Goal: Information Seeking & Learning: Learn about a topic

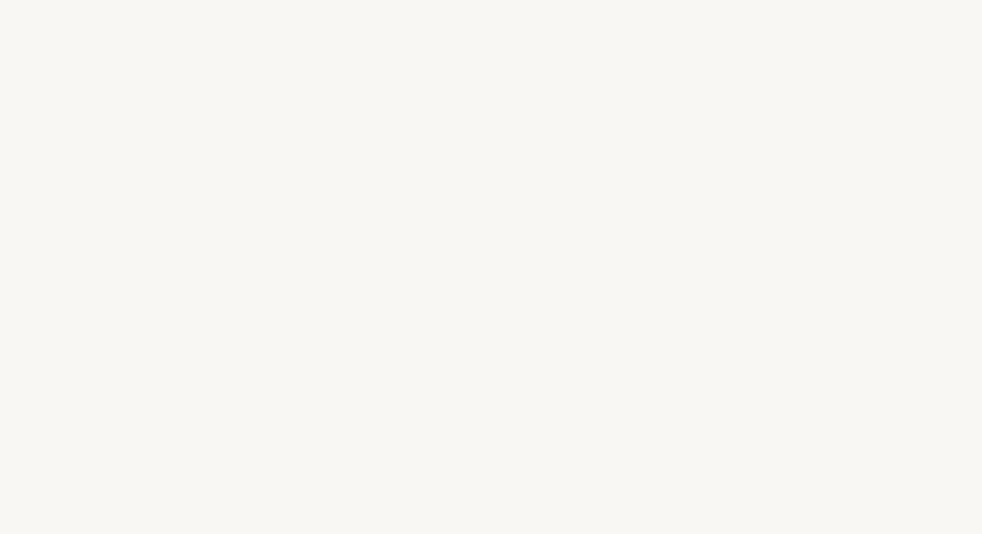
select select "US"
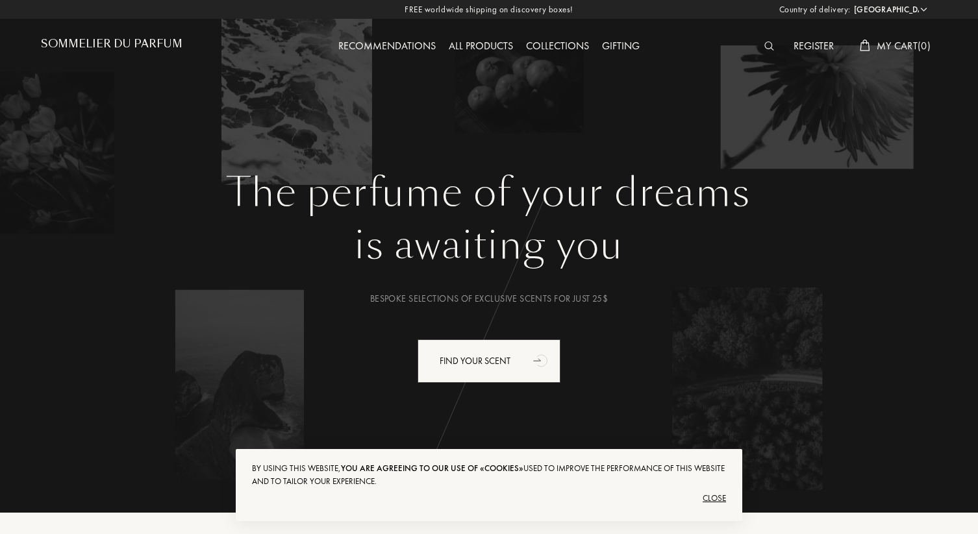
click at [766, 47] on img at bounding box center [769, 46] width 10 height 9
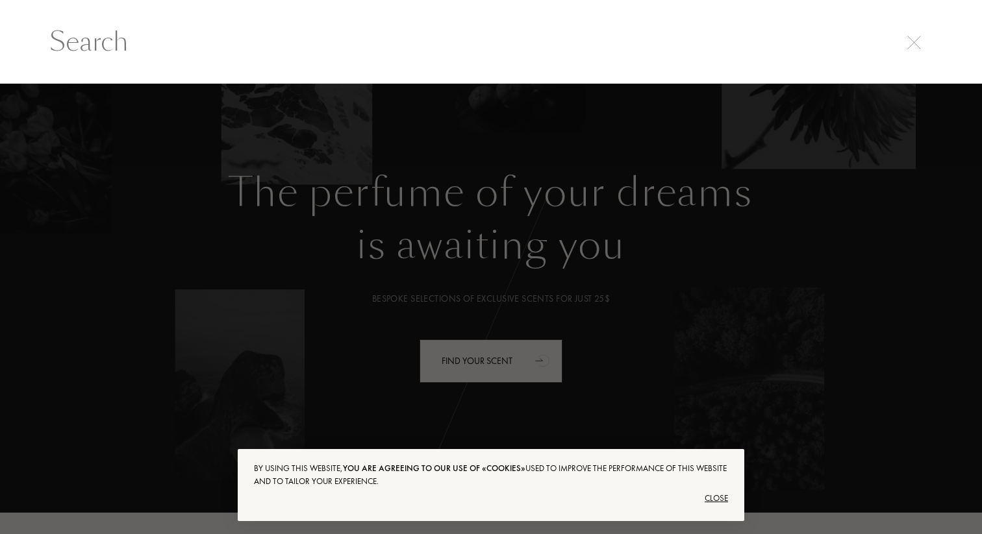
click at [680, 52] on input "text" at bounding box center [490, 41] width 935 height 39
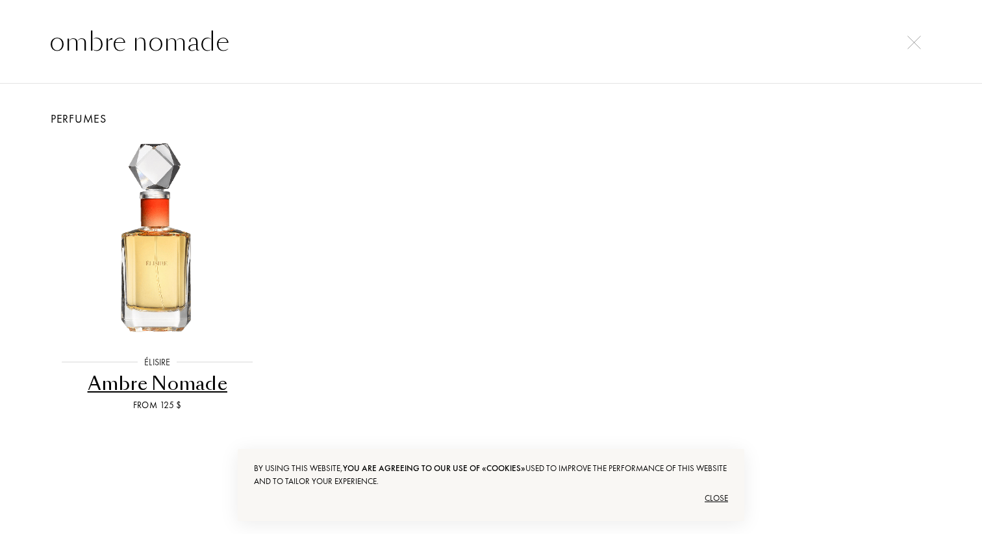
type input "ombre nomade"
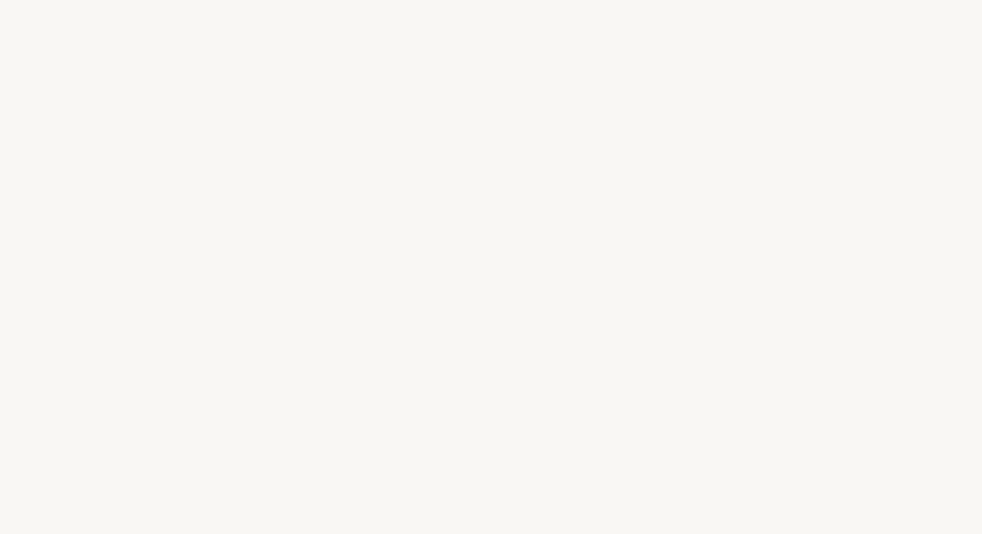
select select "US"
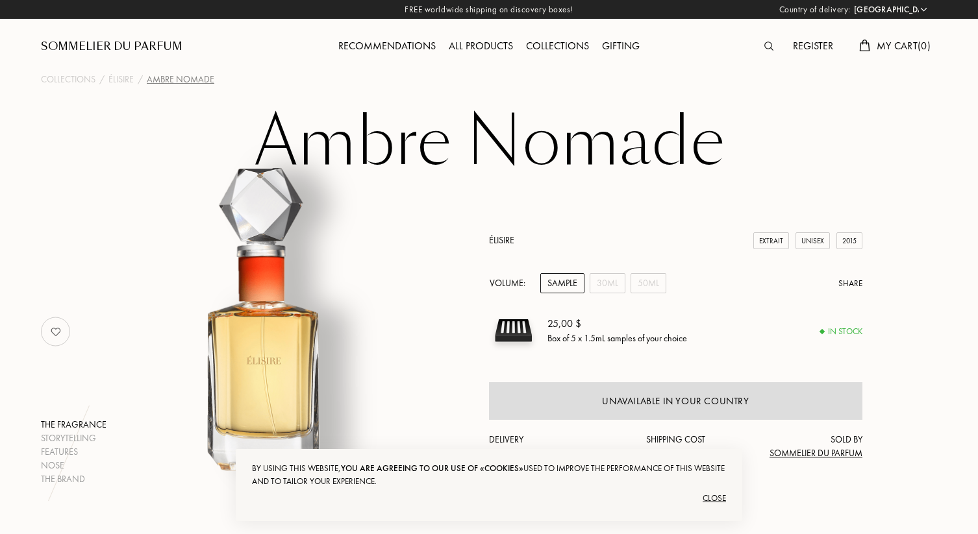
click at [770, 49] on img at bounding box center [768, 46] width 9 height 9
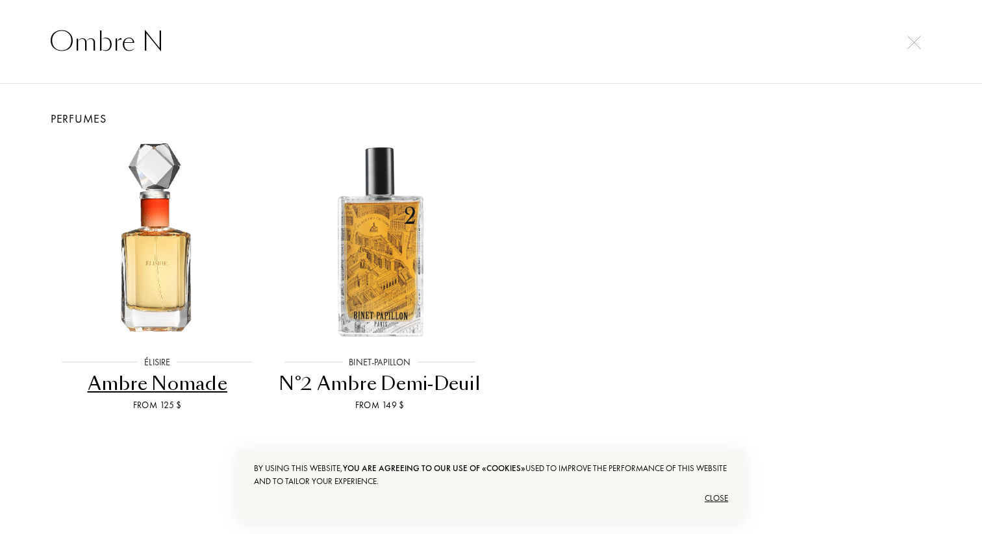
type input "Ombre"
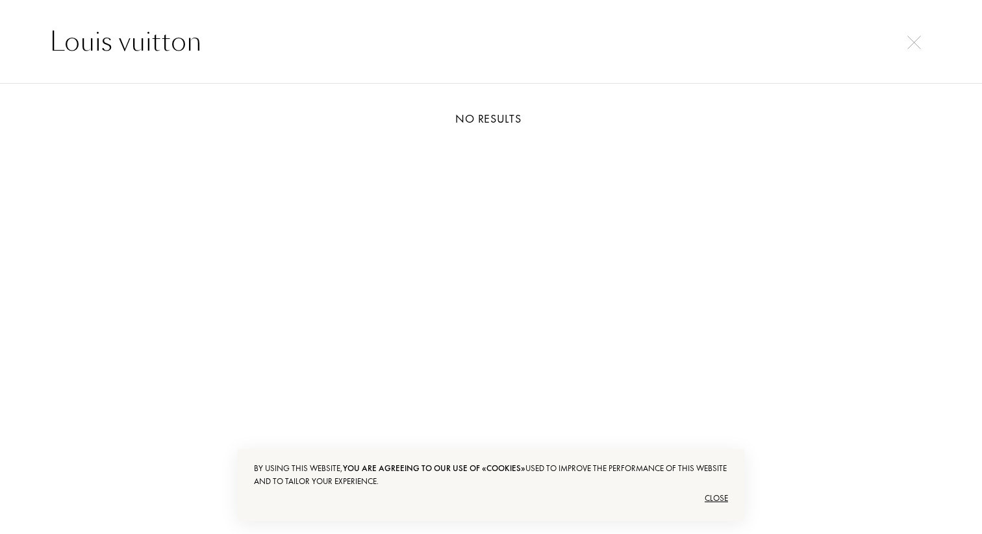
type input "Louis vuitton"
click at [723, 499] on div "Close" at bounding box center [491, 498] width 474 height 21
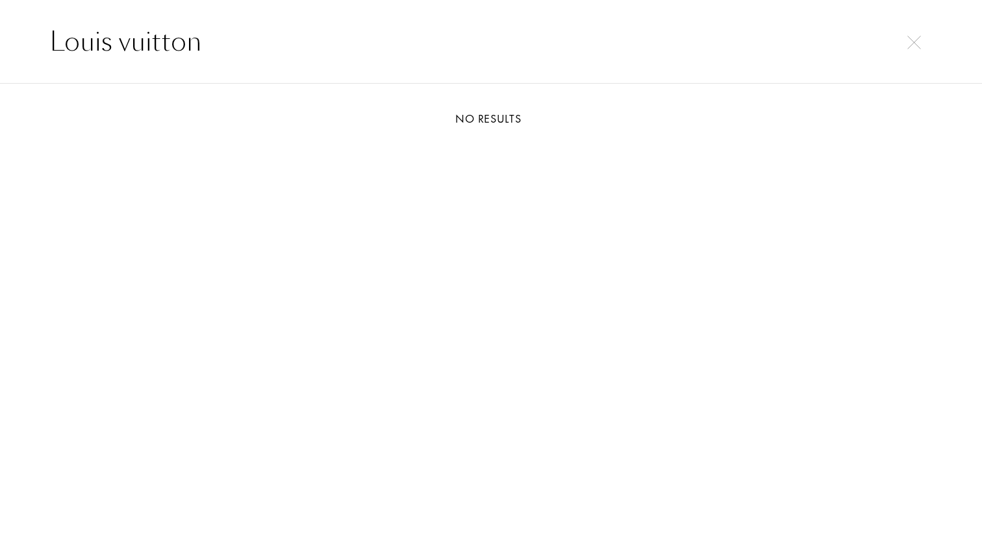
click at [916, 52] on input "Louis vuitton" at bounding box center [490, 41] width 935 height 39
click at [907, 43] on img at bounding box center [914, 43] width 14 height 14
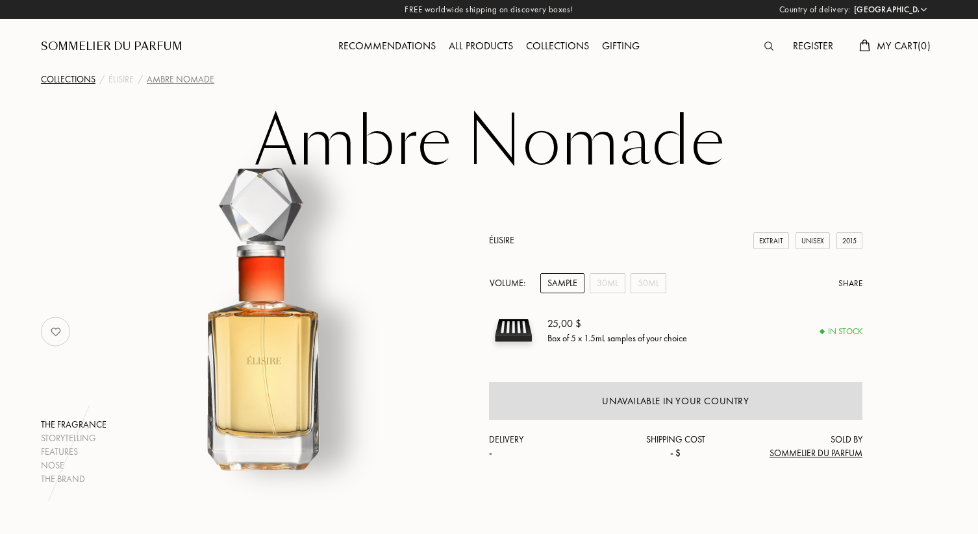
click at [75, 84] on div "Collections" at bounding box center [68, 80] width 55 height 14
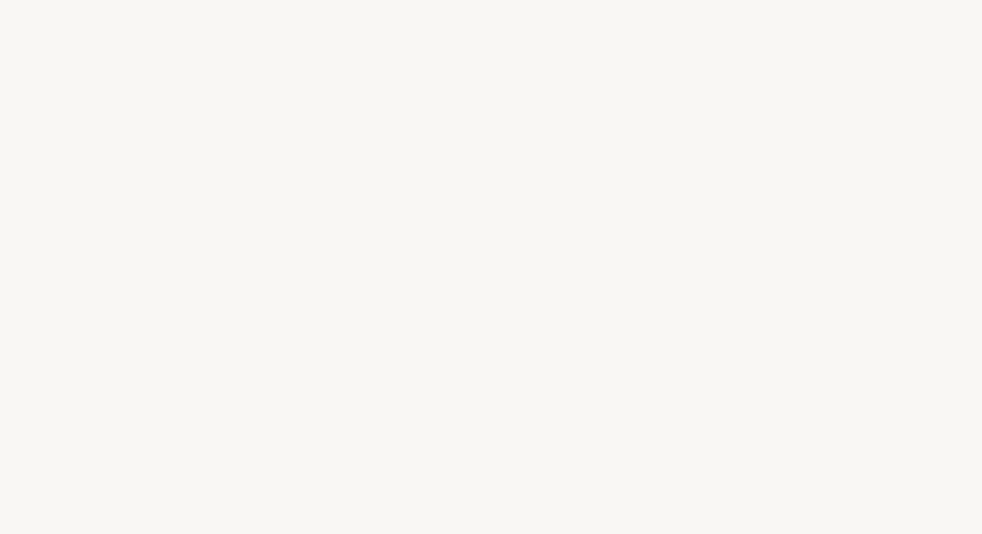
select select "US"
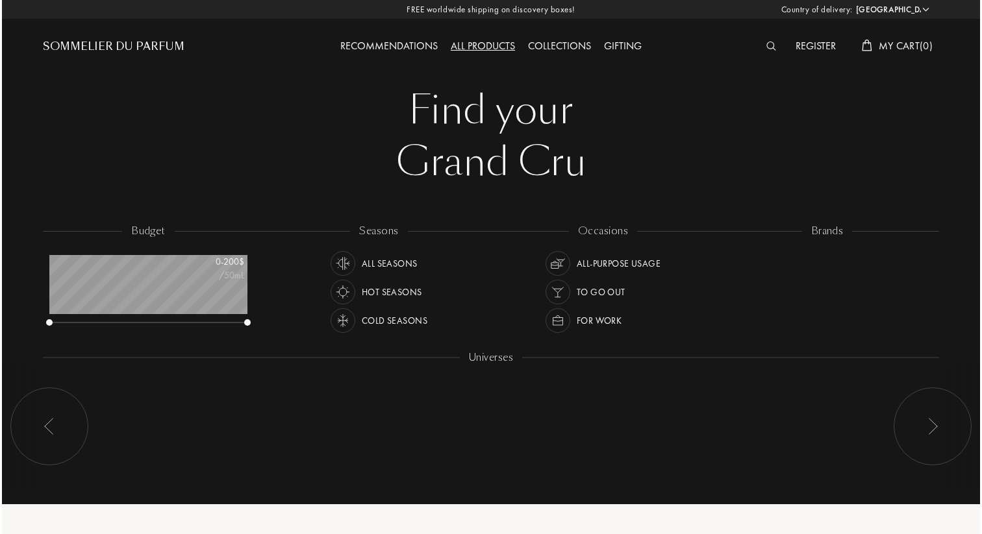
scroll to position [65, 198]
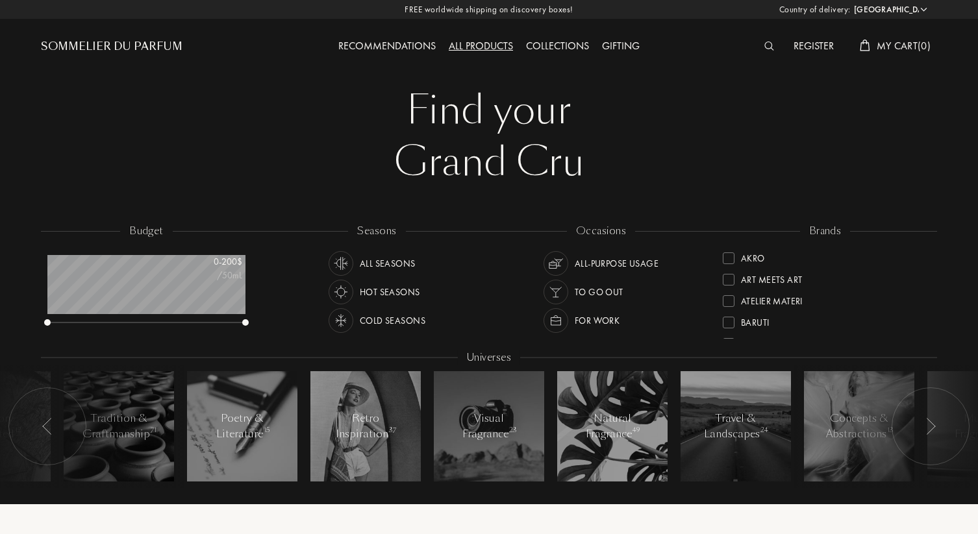
click at [770, 46] on img at bounding box center [769, 46] width 10 height 9
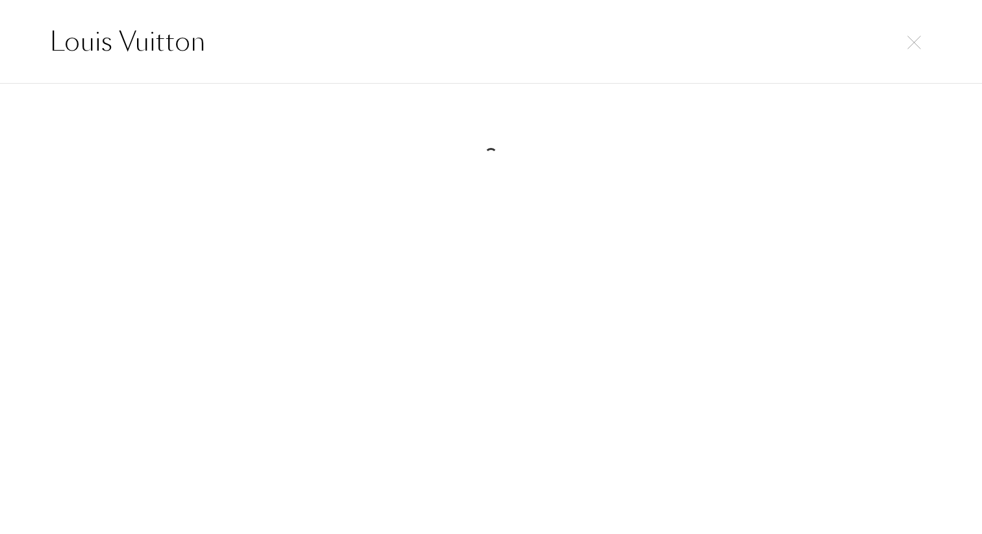
type input "Louis Vuitton"
click at [914, 38] on img at bounding box center [914, 43] width 14 height 14
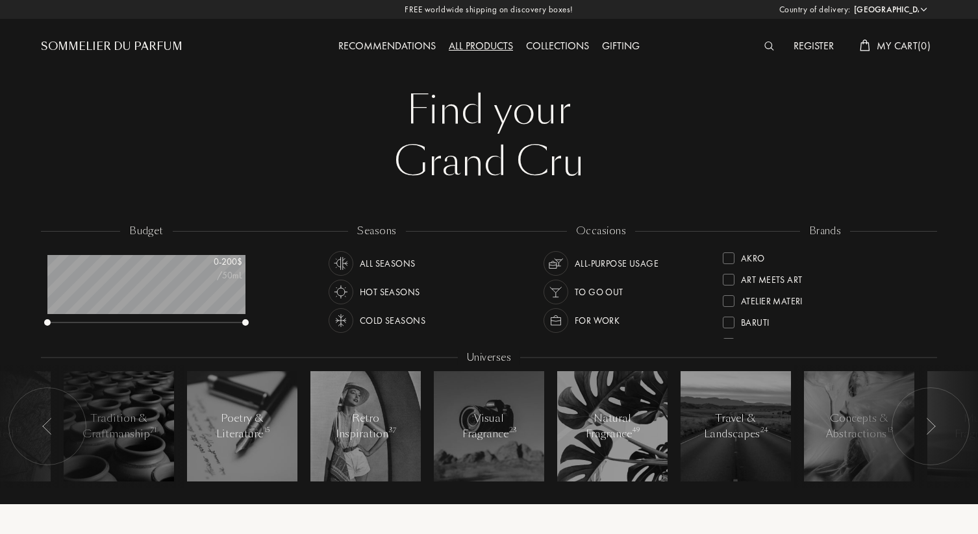
click at [405, 320] on div "Cold Seasons" at bounding box center [393, 320] width 66 height 25
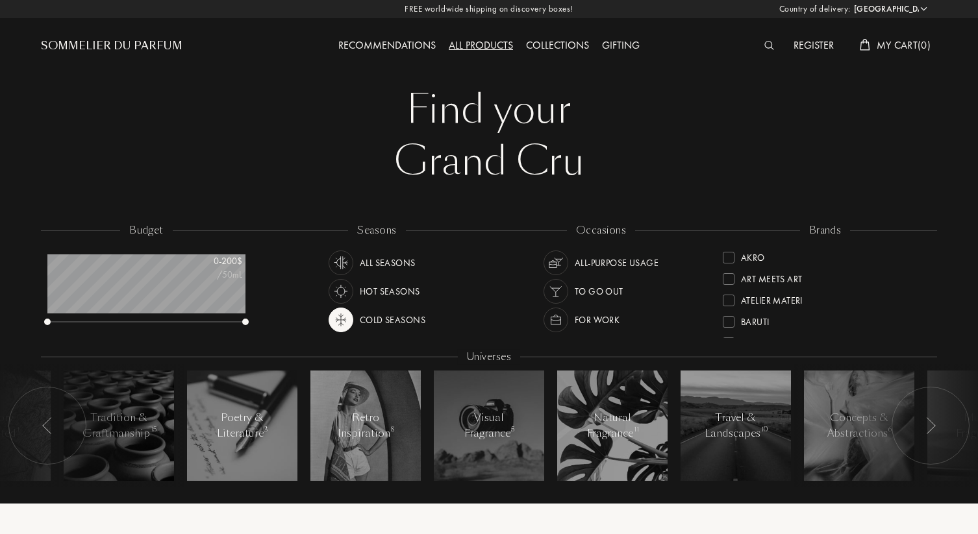
click at [341, 319] on img at bounding box center [341, 320] width 18 height 18
click at [355, 329] on div "Cold Seasons" at bounding box center [377, 320] width 97 height 25
click at [344, 316] on img at bounding box center [341, 320] width 18 height 18
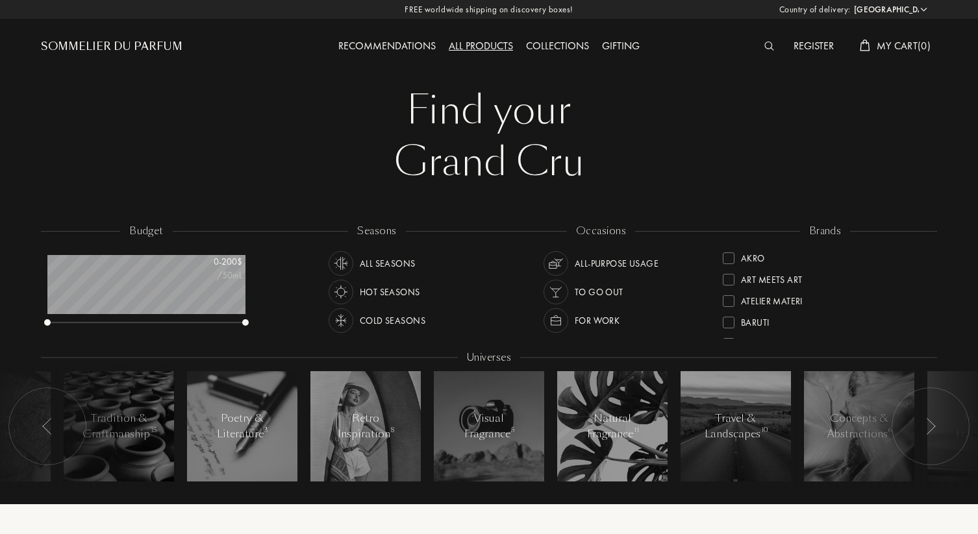
click at [765, 51] on div at bounding box center [772, 46] width 29 height 17
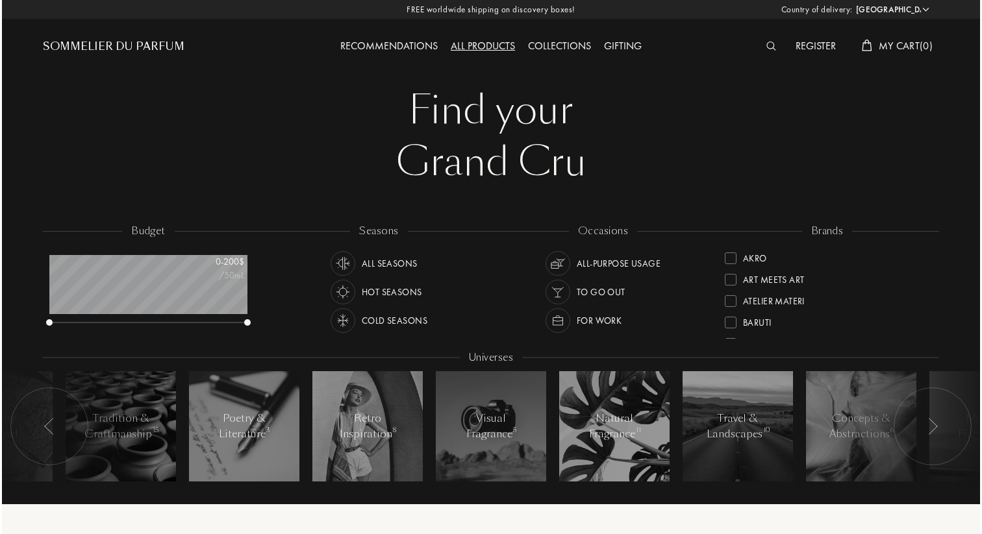
scroll to position [1, 0]
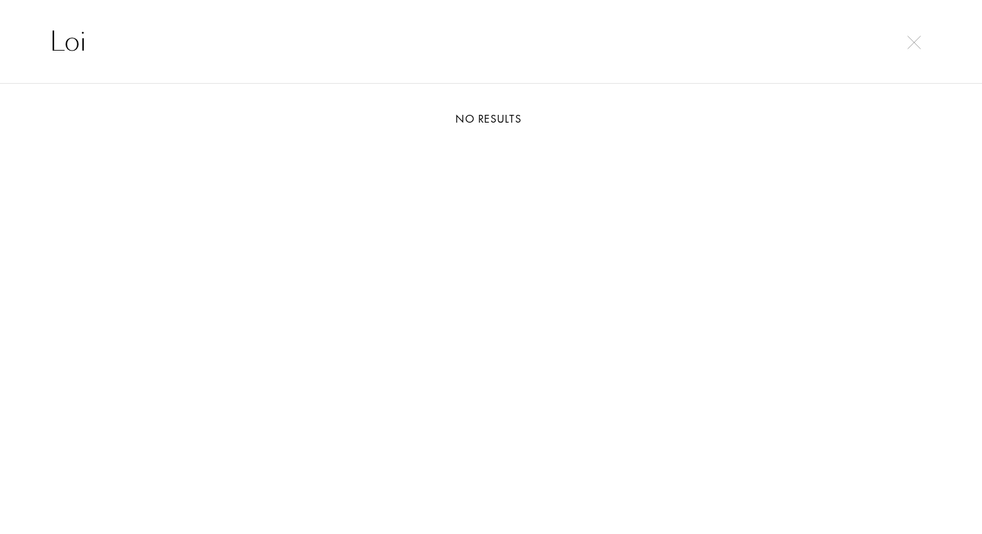
type input "Lois"
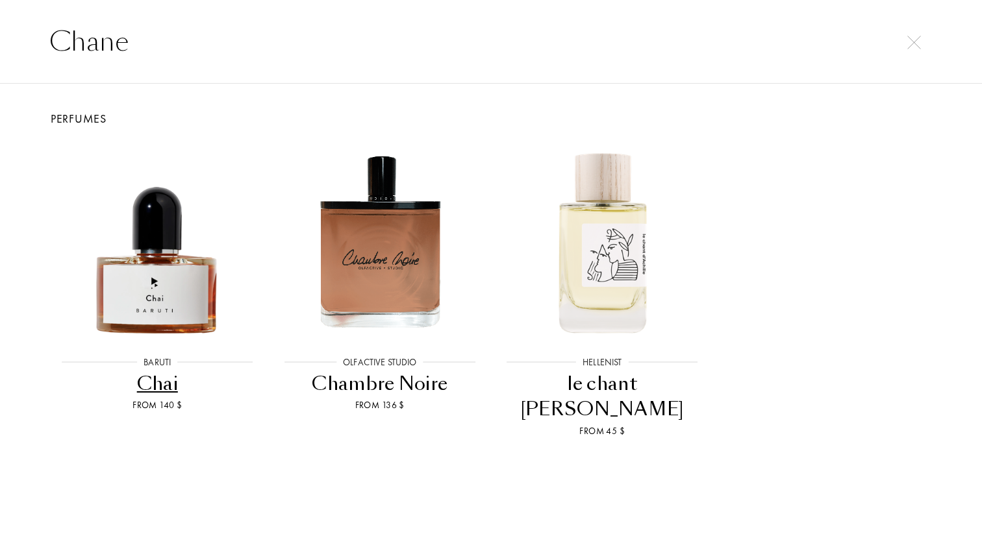
type input "Chanel"
